Goal: Transaction & Acquisition: Purchase product/service

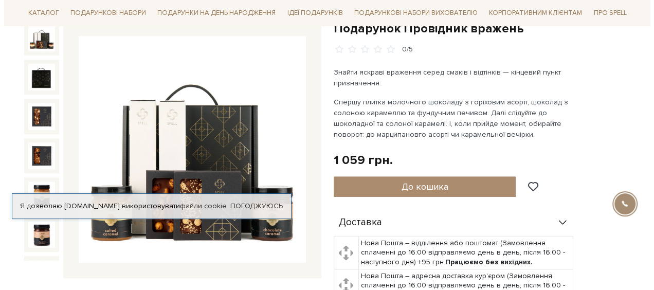
scroll to position [156, 0]
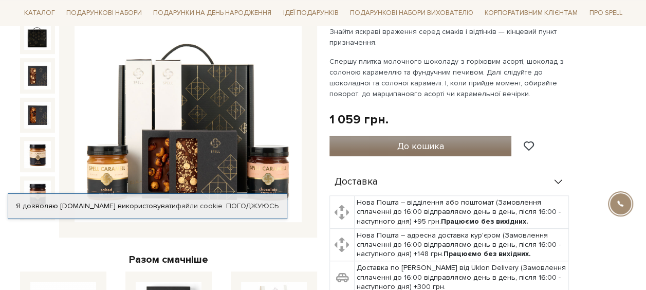
click at [415, 152] on button "До кошика" at bounding box center [420, 146] width 182 height 21
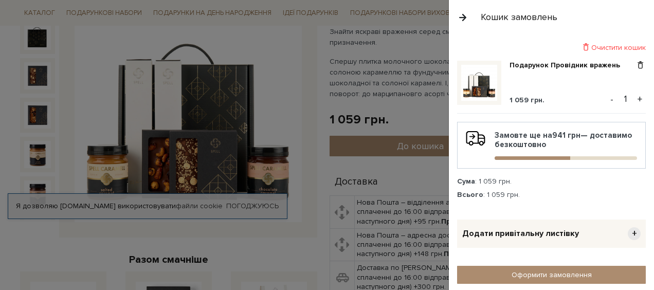
click at [638, 99] on button "+" at bounding box center [640, 98] width 12 height 15
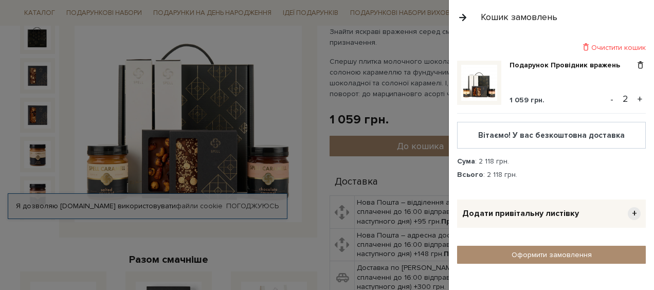
drag, startPoint x: 623, startPoint y: 99, endPoint x: 639, endPoint y: 98, distance: 16.5
click at [622, 99] on input "2" at bounding box center [625, 98] width 18 height 14
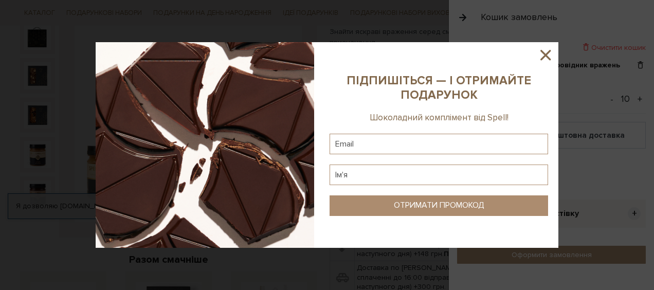
type input "10"
click at [546, 53] on icon at bounding box center [545, 54] width 17 height 17
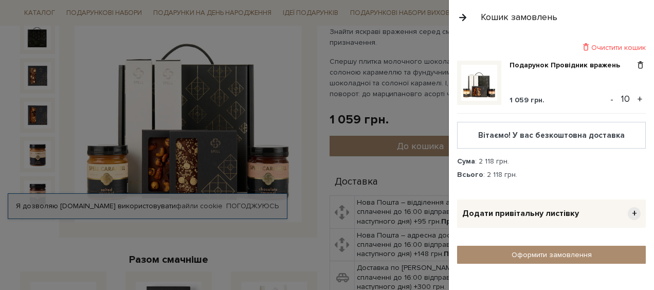
click at [571, 153] on div "Подарунок Провідник вражень 1 059 грн. - 10 + Вітаємо! У вас безкоштовна достав…" at bounding box center [555, 122] width 197 height 123
click at [538, 166] on div "Сума : 2 118 грн. Всього : 2 118 грн." at bounding box center [551, 168] width 189 height 23
click at [613, 99] on button "-" at bounding box center [611, 98] width 10 height 15
click at [637, 96] on button "+" at bounding box center [640, 98] width 12 height 15
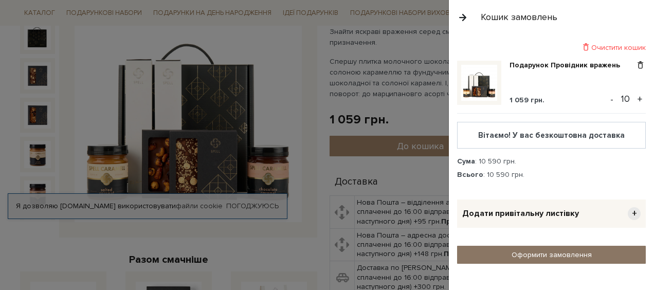
click at [538, 253] on link "Оформити замовлення" at bounding box center [551, 255] width 189 height 18
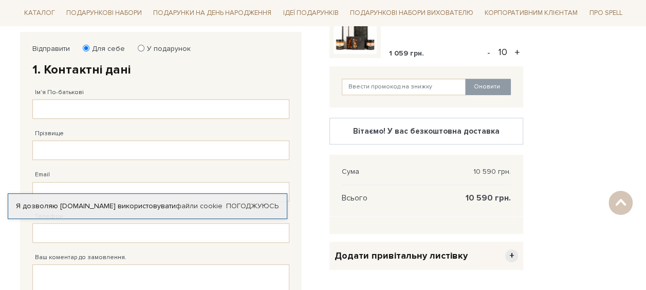
scroll to position [178, 0]
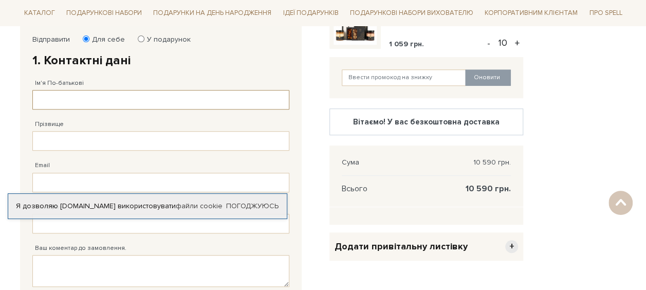
click at [273, 100] on body "Подарункові набори SALE Корпоративним клієнтам Доставка і оплата Консультація: …" at bounding box center [323, 206] width 646 height 768
paste input "Пігель Оксана"
click at [42, 99] on input "Пігель Оксана" at bounding box center [160, 100] width 257 height 20
type input "Оксана"
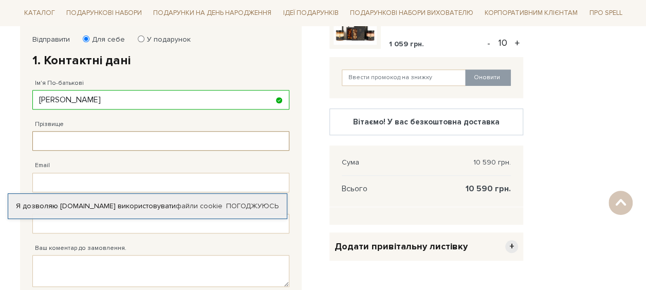
click at [57, 133] on input "Прізвище" at bounding box center [160, 141] width 257 height 20
paste input "Пігель"
type input "Пігель"
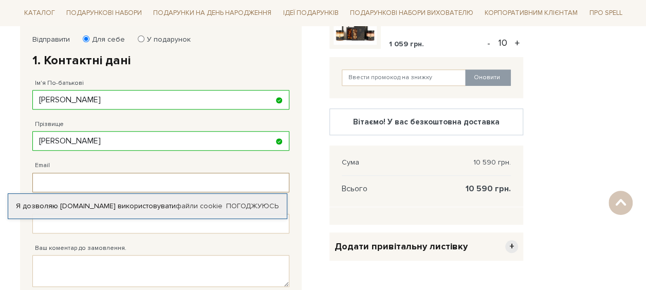
click at [144, 182] on input "Email" at bounding box center [160, 183] width 257 height 20
paste input "oksana.pihel@intellias.com"
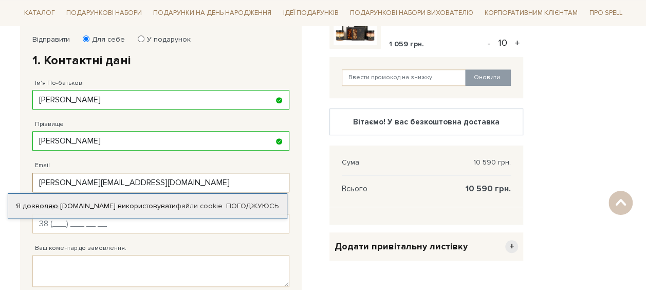
type input "oksana.pihel@intellias.com"
click at [269, 228] on input "Телефон" at bounding box center [160, 224] width 257 height 20
paste input "93) 878 57 52"
type input "38 (093) 878 57 52"
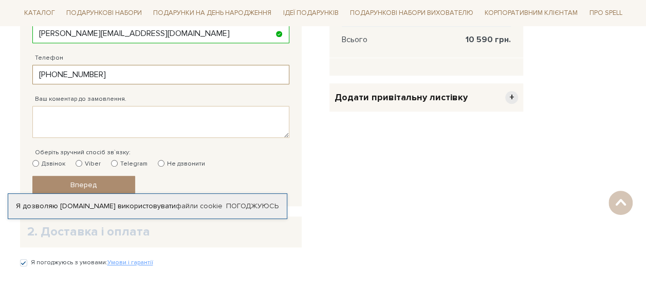
scroll to position [348, 0]
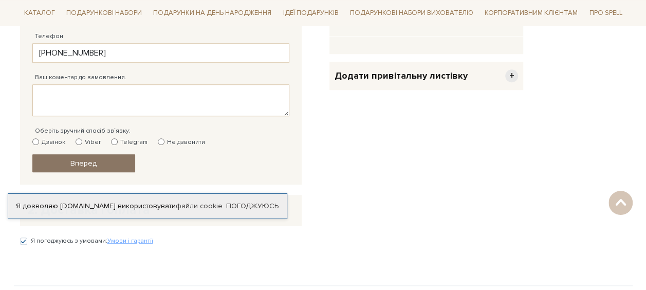
click at [80, 159] on span "Вперед" at bounding box center [83, 163] width 26 height 9
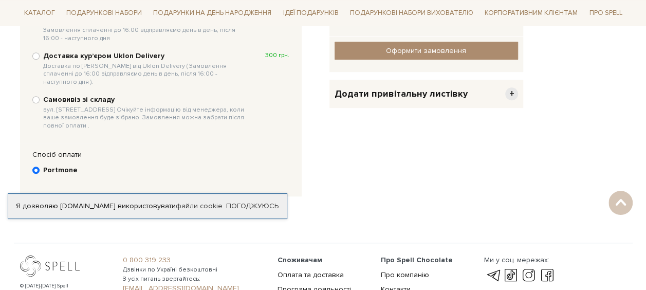
scroll to position [199, 0]
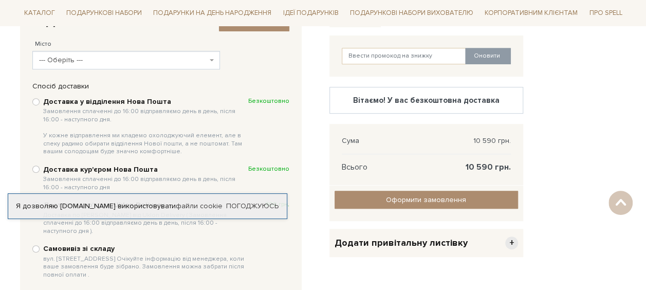
click at [98, 171] on b "Доставка кур'єром Нова Пошта Замовлення сплаченні до 16:00 відправляємо день в …" at bounding box center [145, 178] width 205 height 26
click at [40, 171] on input "Доставка кур'єром Нова Пошта Замовлення сплаченні до 16:00 відправляємо день в …" at bounding box center [35, 168] width 7 height 7
radio input "true"
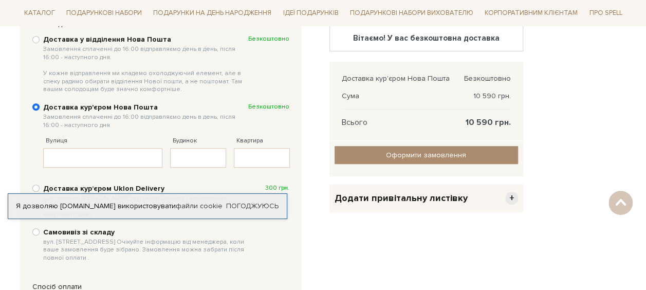
scroll to position [268, 0]
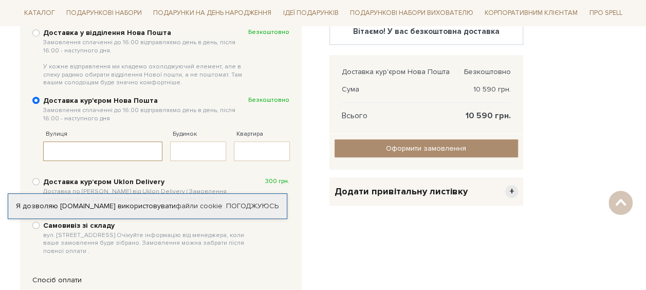
click at [85, 149] on input "Вулиця" at bounding box center [103, 151] width 120 height 20
type input "v"
type input "м"
paste input "Львів, вул. Панаса Мирного 24 (офіс)"
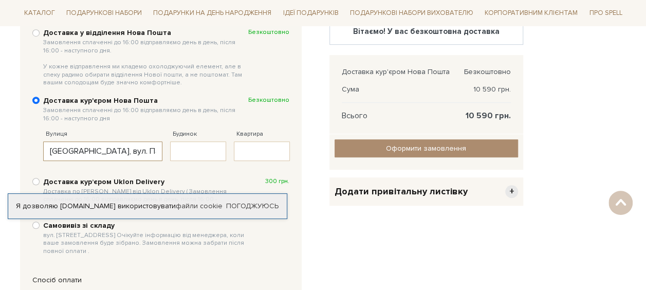
drag, startPoint x: 58, startPoint y: 148, endPoint x: -2, endPoint y: 151, distance: 59.7
click at [0, 151] on html "Подарункові набори SALE Корпоративним клієнтам Доставка і оплата Консультація: …" at bounding box center [323, 143] width 646 height 822
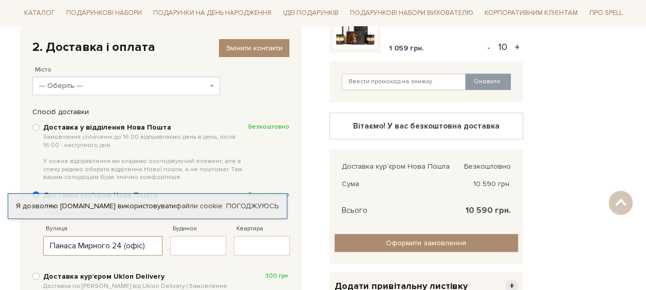
scroll to position [140, 0]
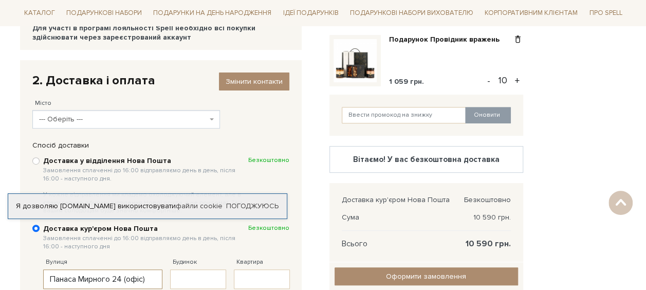
type input "Панаса Мирного 24 (офіс)"
click at [207, 121] on span "--- Оберіть ---" at bounding box center [123, 119] width 168 height 10
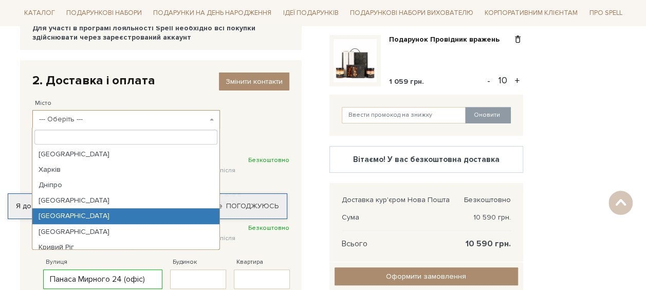
select select "Запоріжжя"
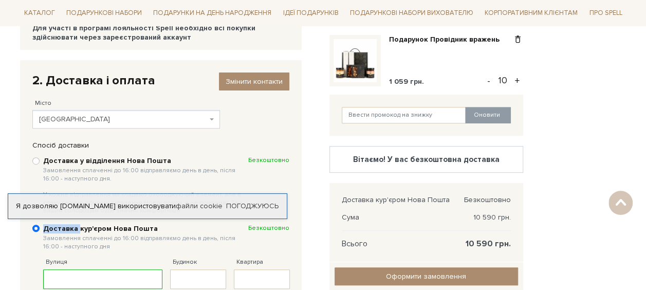
click at [72, 223] on div "Доставка кур'єром Нова Пошта Замовлення сплаченні до 16:00 відправляємо день в …" at bounding box center [160, 237] width 257 height 28
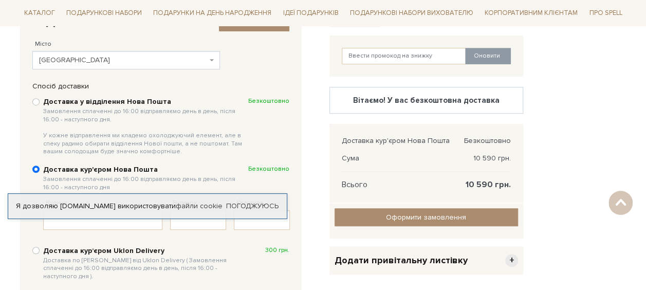
scroll to position [192, 0]
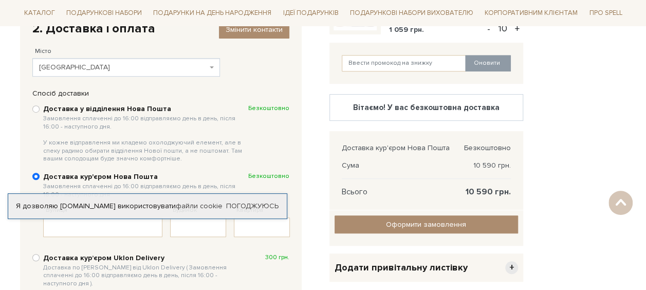
click at [199, 64] on span "Запоріжжя" at bounding box center [123, 67] width 168 height 10
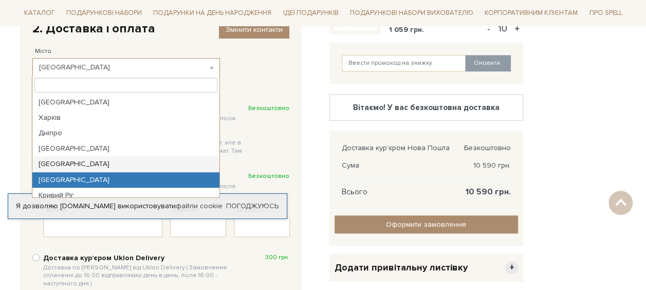
select select "Львів"
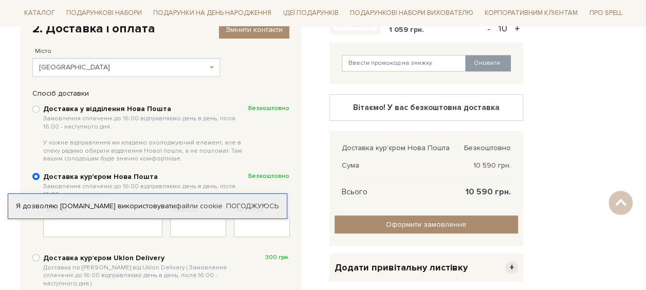
scroll to position [273, 0]
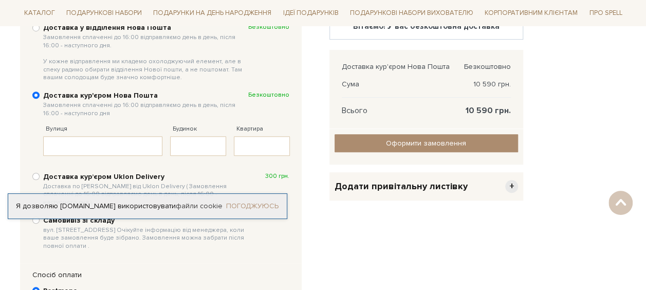
click at [263, 207] on link "Погоджуюсь" at bounding box center [252, 205] width 52 height 9
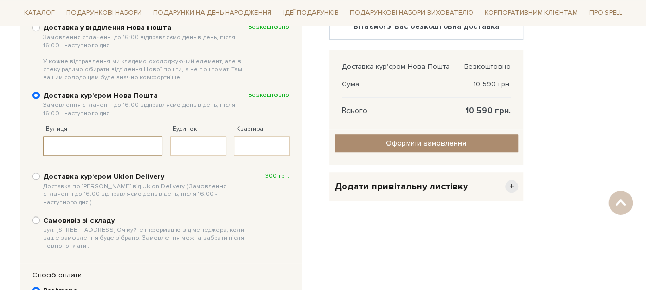
click at [61, 151] on input "Вулиця" at bounding box center [103, 146] width 120 height 20
type input "м"
paste input "Львів, вул. Панаса Мирного 24 (офіс)"
click at [61, 143] on input "Львів, вул. Панаса Мирного 24 (офіс)" at bounding box center [103, 146] width 120 height 20
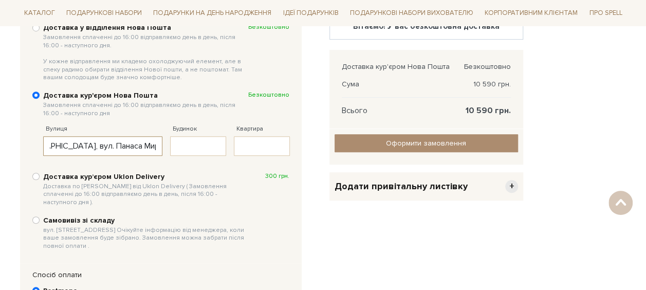
click at [61, 143] on input "Львів, вул. Панаса Мирного 24 (офіс)" at bounding box center [103, 146] width 120 height 20
drag, startPoint x: 59, startPoint y: 143, endPoint x: -2, endPoint y: 148, distance: 61.3
click at [0, 148] on html "Подарункові набори SALE Корпоративним клієнтам Доставка і оплата Консультація: …" at bounding box center [323, 138] width 646 height 822
drag, startPoint x: 113, startPoint y: 141, endPoint x: 256, endPoint y: 139, distance: 143.4
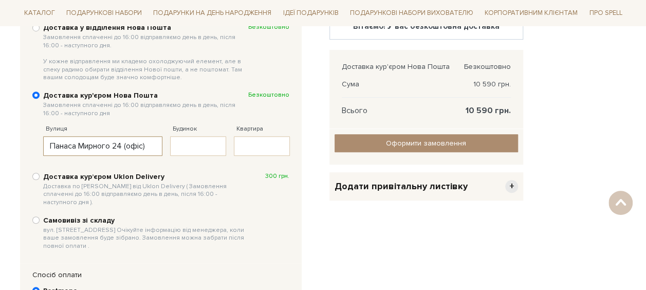
click at [256, 139] on fieldset "Вулиця Панаса Мирного 24 (офіс) Заповніть поле! Будинок Заповніть поле! Квартира" at bounding box center [170, 134] width 254 height 41
type input "Панаса Мирного"
click at [197, 148] on input "Будинок" at bounding box center [198, 146] width 56 height 20
type input "24"
click at [275, 217] on label "Самовивіз зі складу вул. Велика Кільцева, 4-А. Очікуйте інформацію від менеджер…" at bounding box center [166, 233] width 246 height 35
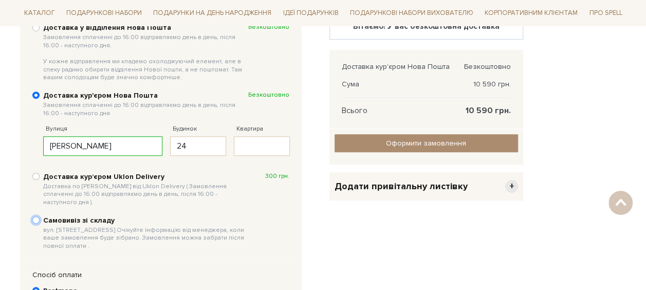
click at [40, 217] on input "Самовивіз зі складу вул. Велика Кільцева, 4-А. Очікуйте інформацію від менеджер…" at bounding box center [35, 219] width 7 height 7
radio input "true"
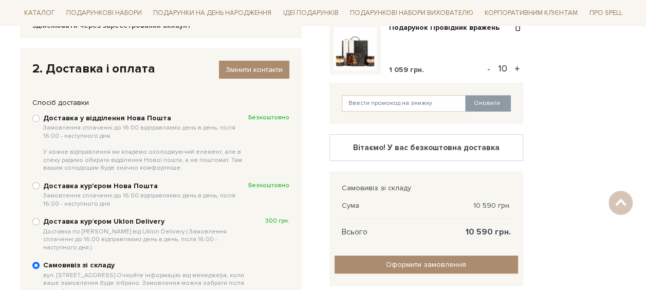
scroll to position [151, 0]
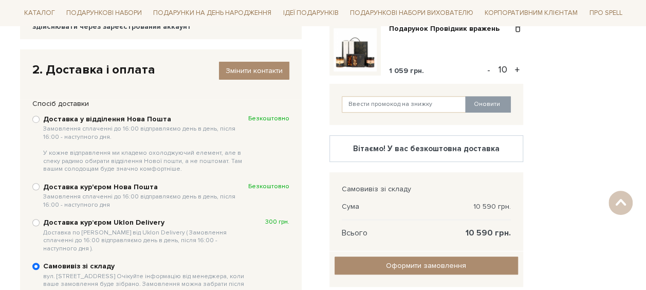
click at [76, 191] on b "Доставка кур'єром Нова Пошта Замовлення сплаченні до 16:00 відправляємо день в …" at bounding box center [145, 195] width 205 height 26
click at [40, 190] on input "Доставка кур'єром Нова Пошта Замовлення сплаченні до 16:00 відправляємо день в …" at bounding box center [35, 186] width 7 height 7
radio input "true"
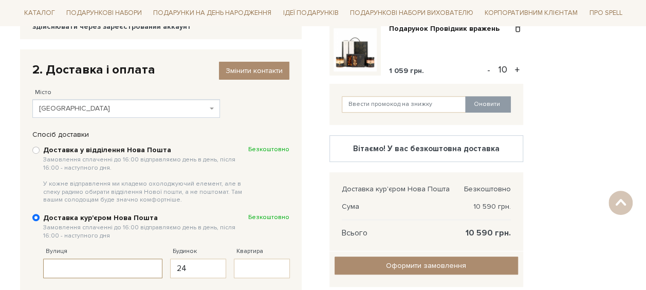
click at [93, 259] on input "Вулиця" at bounding box center [103, 269] width 120 height 20
type input "Панаса Мирного"
click at [567, 136] on div "Відправити Для себе У подарунок 1. Контактні дані Ім'я По-батькові Оксана Запов…" at bounding box center [323, 249] width 619 height 400
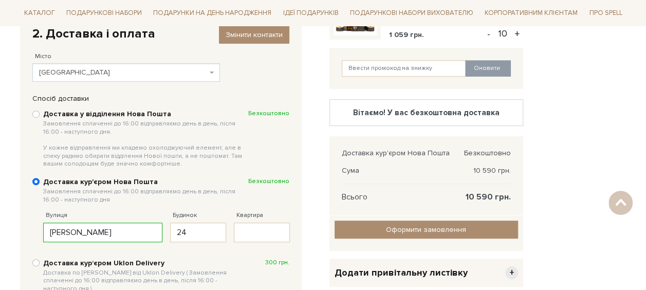
scroll to position [192, 0]
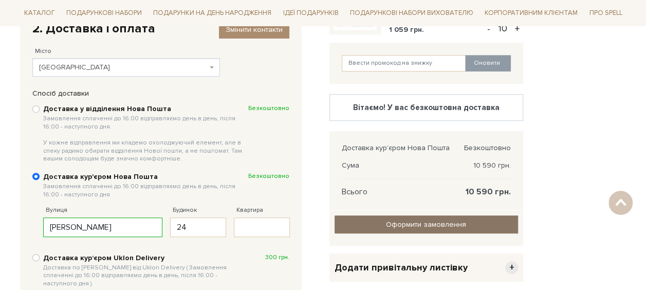
click at [506, 222] on link "Оформити замовлення" at bounding box center [426, 224] width 183 height 18
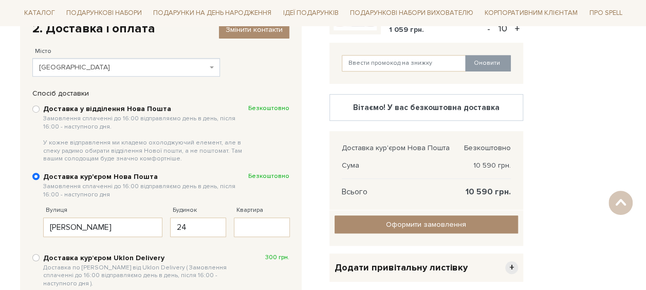
scroll to position [273, 0]
